Goal: Information Seeking & Learning: Learn about a topic

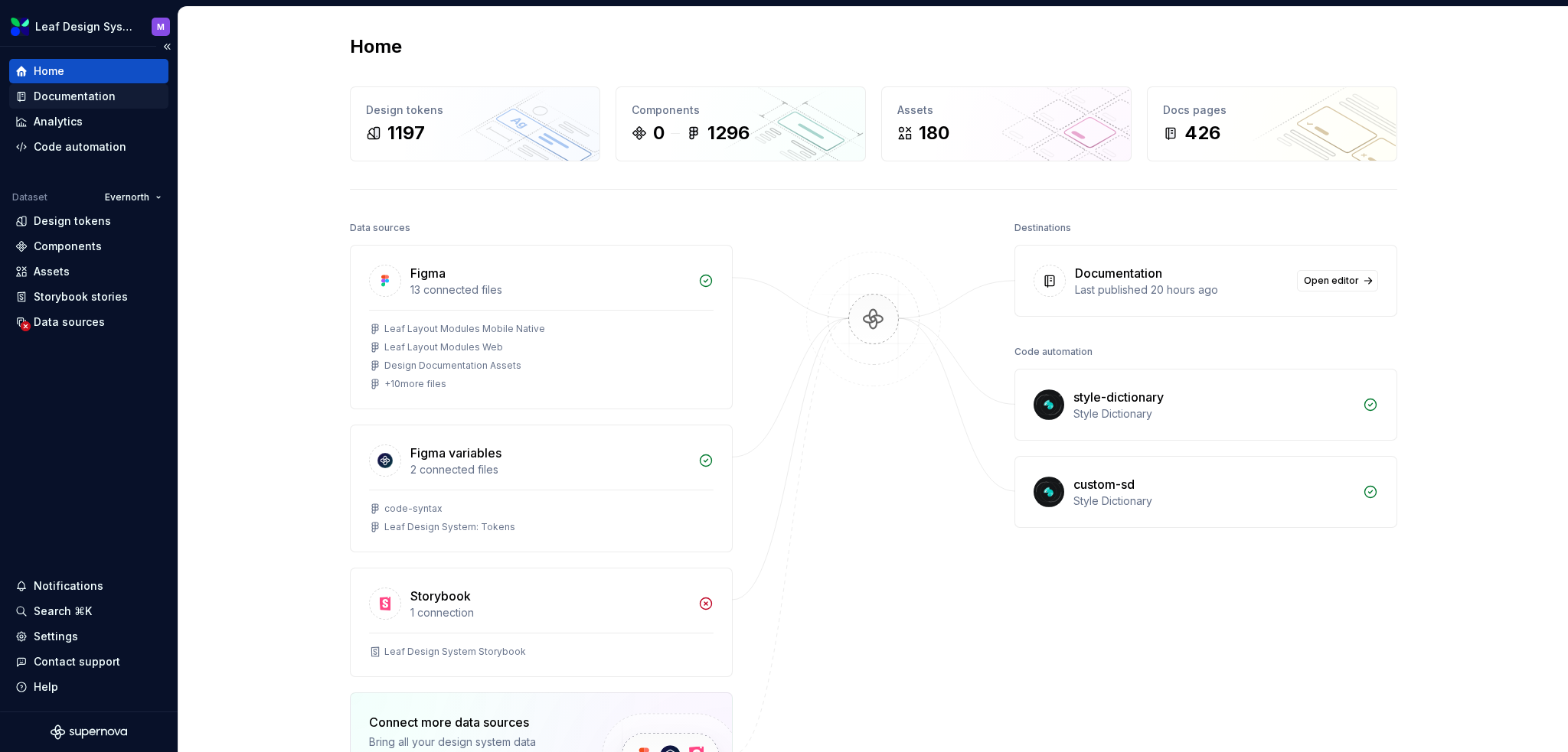
click at [94, 91] on div "Documentation" at bounding box center [75, 96] width 82 height 15
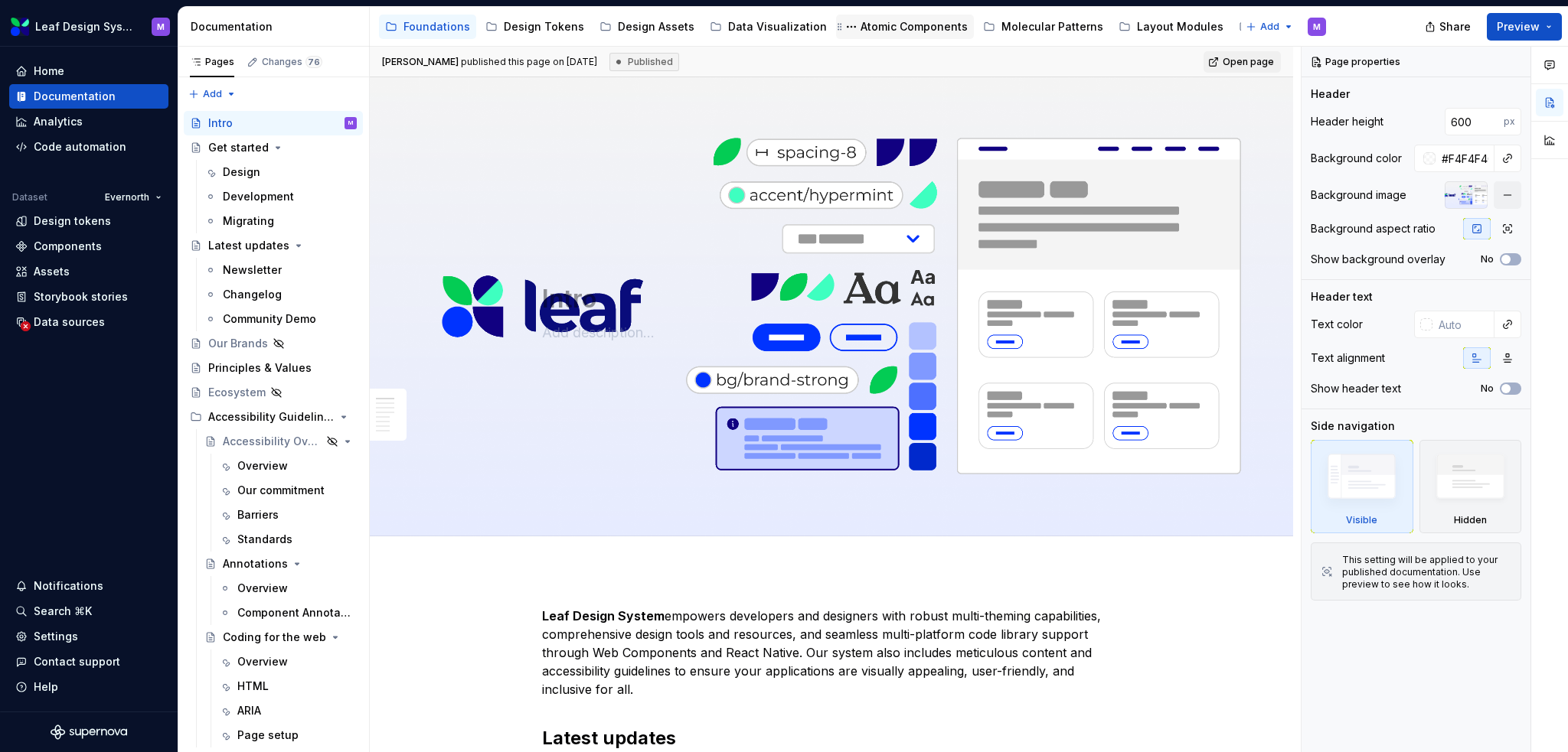
click at [868, 37] on div "Atomic Components" at bounding box center [905, 26] width 138 height 24
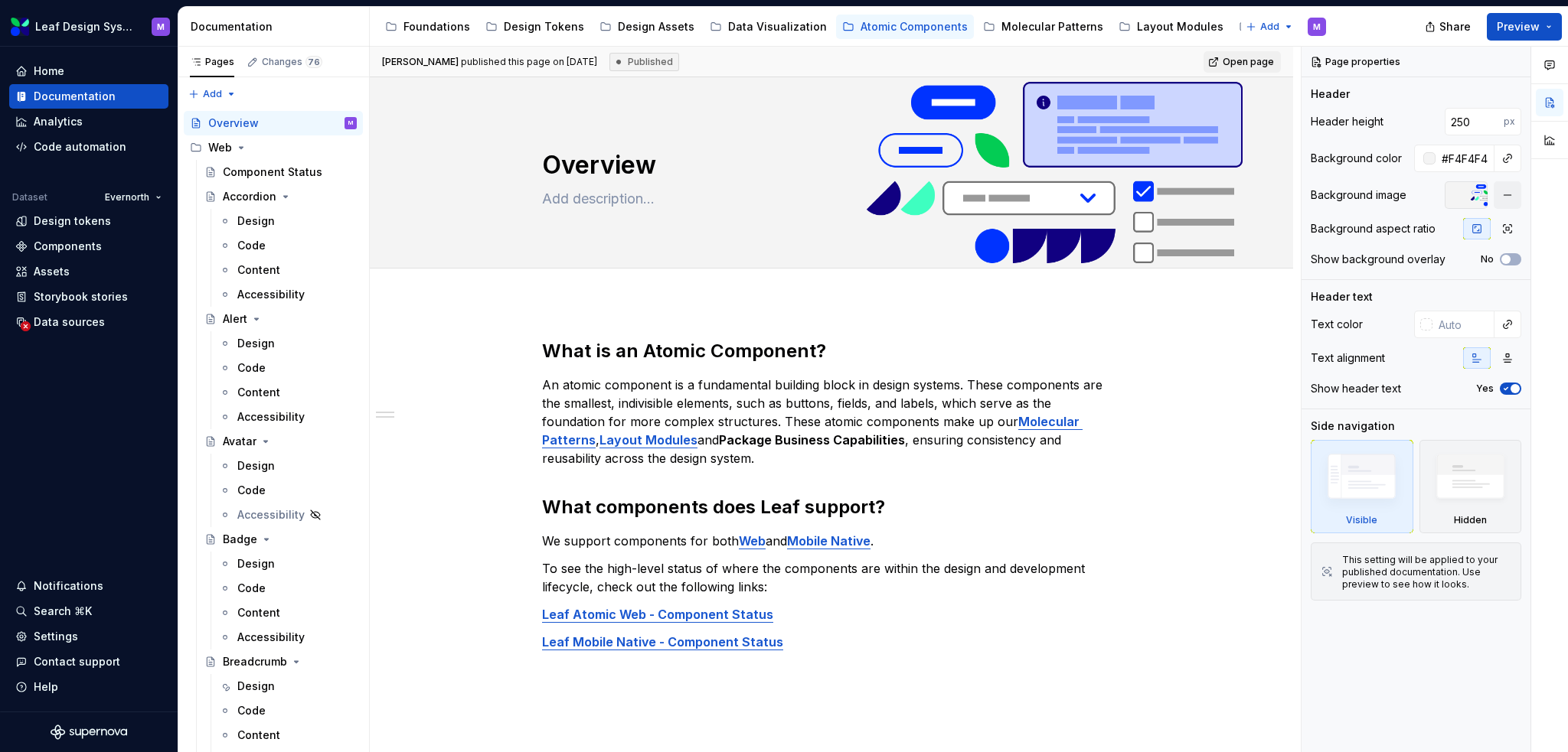
type textarea "*"
